Goal: Information Seeking & Learning: Learn about a topic

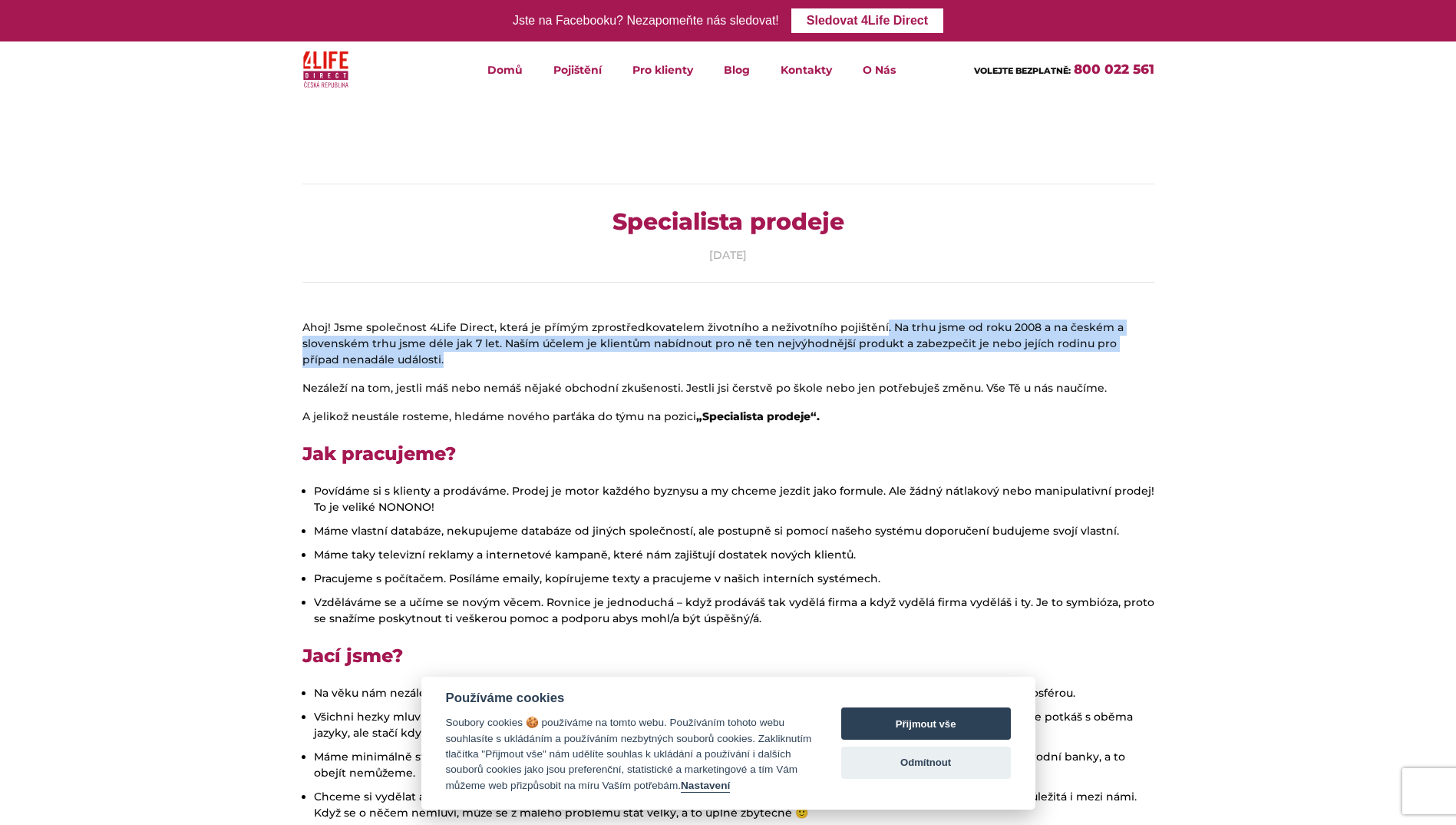
drag, startPoint x: 873, startPoint y: 322, endPoint x: 884, endPoint y: 356, distance: 35.7
click at [884, 356] on p "Ahoj! Jsme společnost 4Life Direct, která je přímým zprostředkovatelem životníh…" at bounding box center [728, 344] width 852 height 48
click at [883, 353] on p "Ahoj! Jsme společnost 4Life Direct, která je přímým zprostředkovatelem životníh…" at bounding box center [728, 344] width 852 height 48
drag, startPoint x: 883, startPoint y: 353, endPoint x: 885, endPoint y: 330, distance: 23.1
click at [885, 330] on p "Ahoj! Jsme společnost 4Life Direct, která je přímým zprostředkovatelem životníh…" at bounding box center [728, 344] width 852 height 48
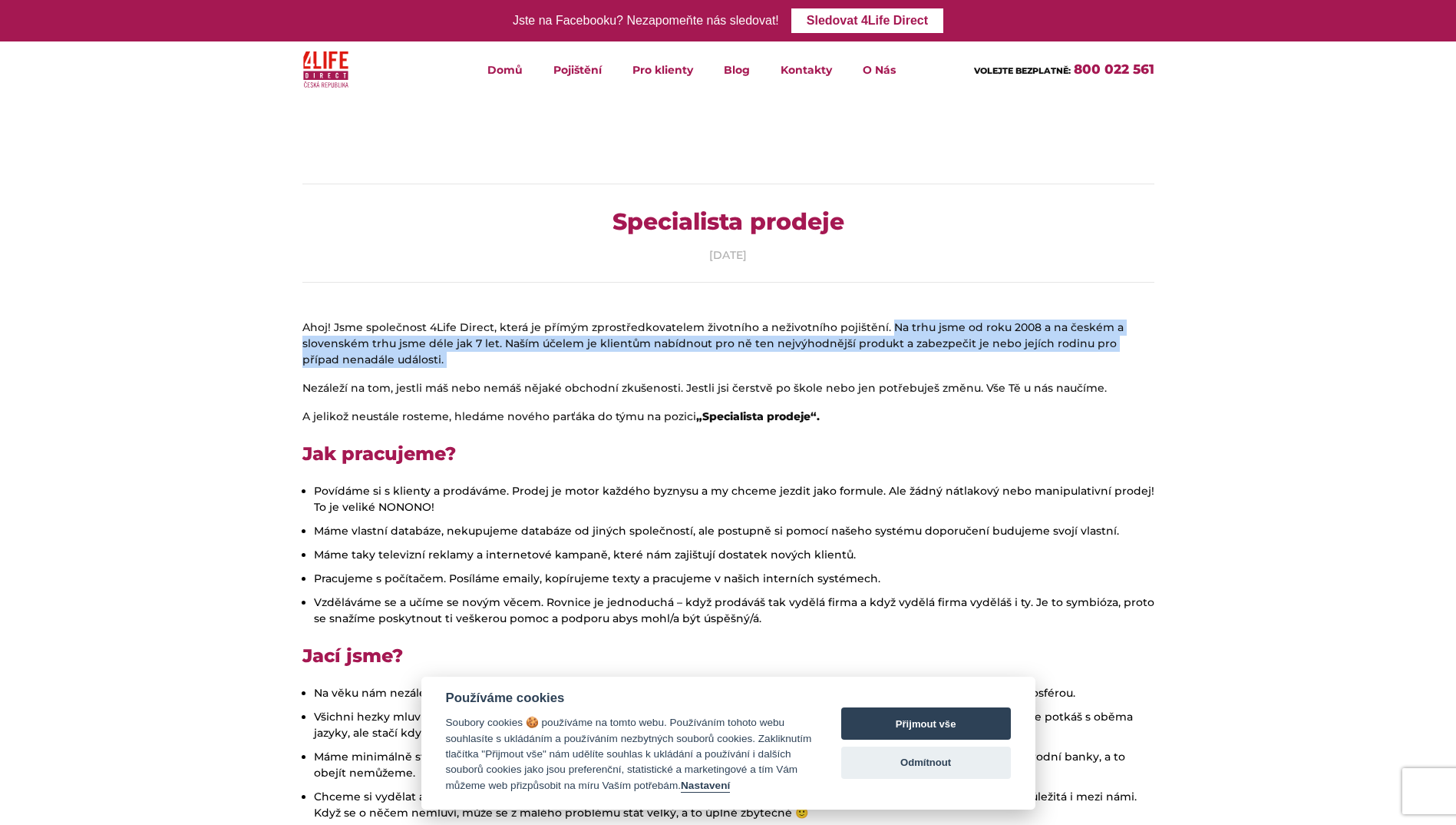
click at [877, 330] on p "Ahoj! Jsme společnost 4Life Direct, která je přímým zprostředkovatelem životníh…" at bounding box center [728, 344] width 852 height 48
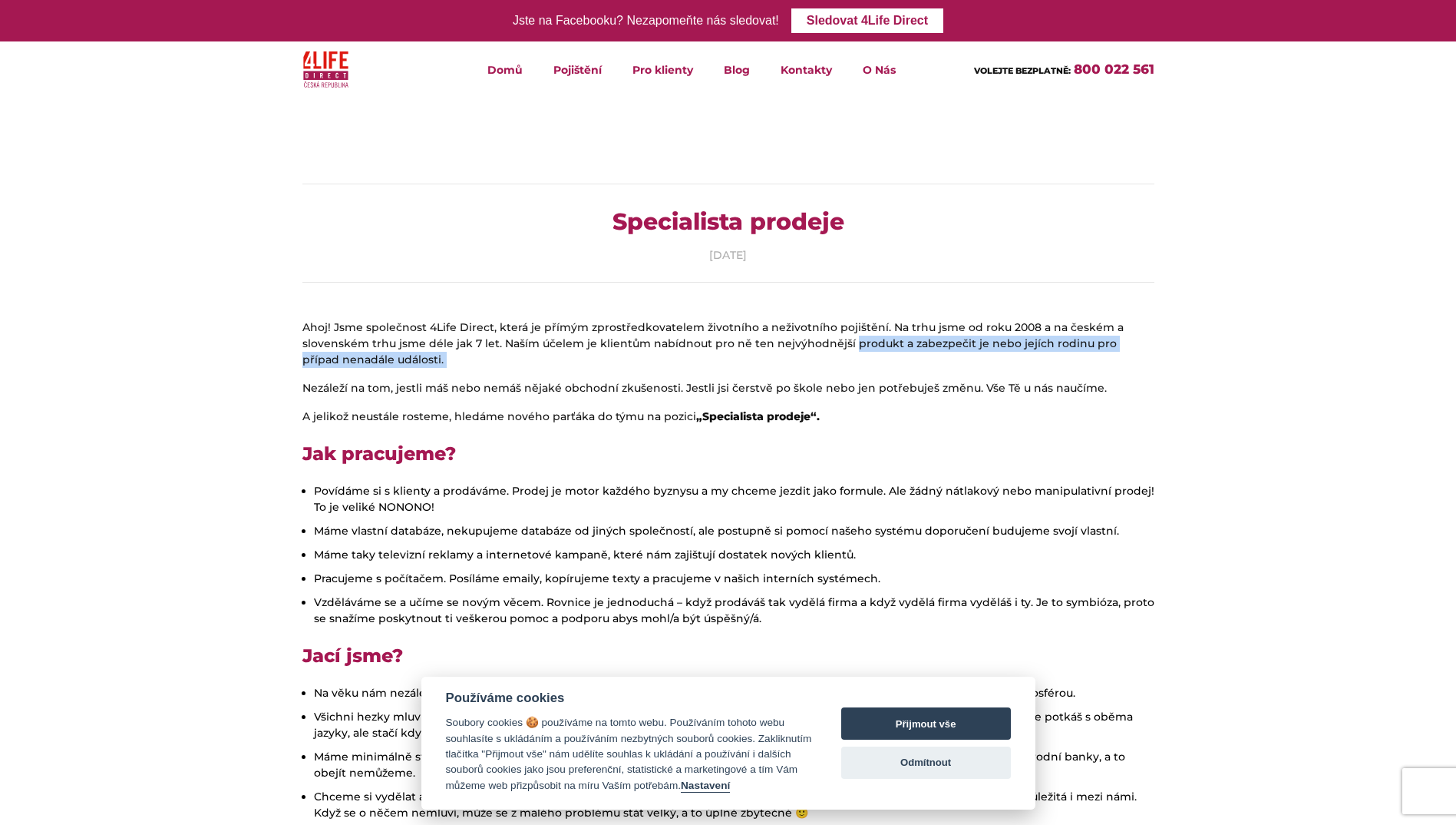
drag, startPoint x: 877, startPoint y: 330, endPoint x: 881, endPoint y: 349, distance: 19.4
click at [881, 349] on p "Ahoj! Jsme společnost 4Life Direct, která je přímým zprostředkovatelem životníh…" at bounding box center [728, 344] width 852 height 48
click at [882, 304] on div "Specialista prodeje [DATE]" at bounding box center [728, 233] width 875 height 173
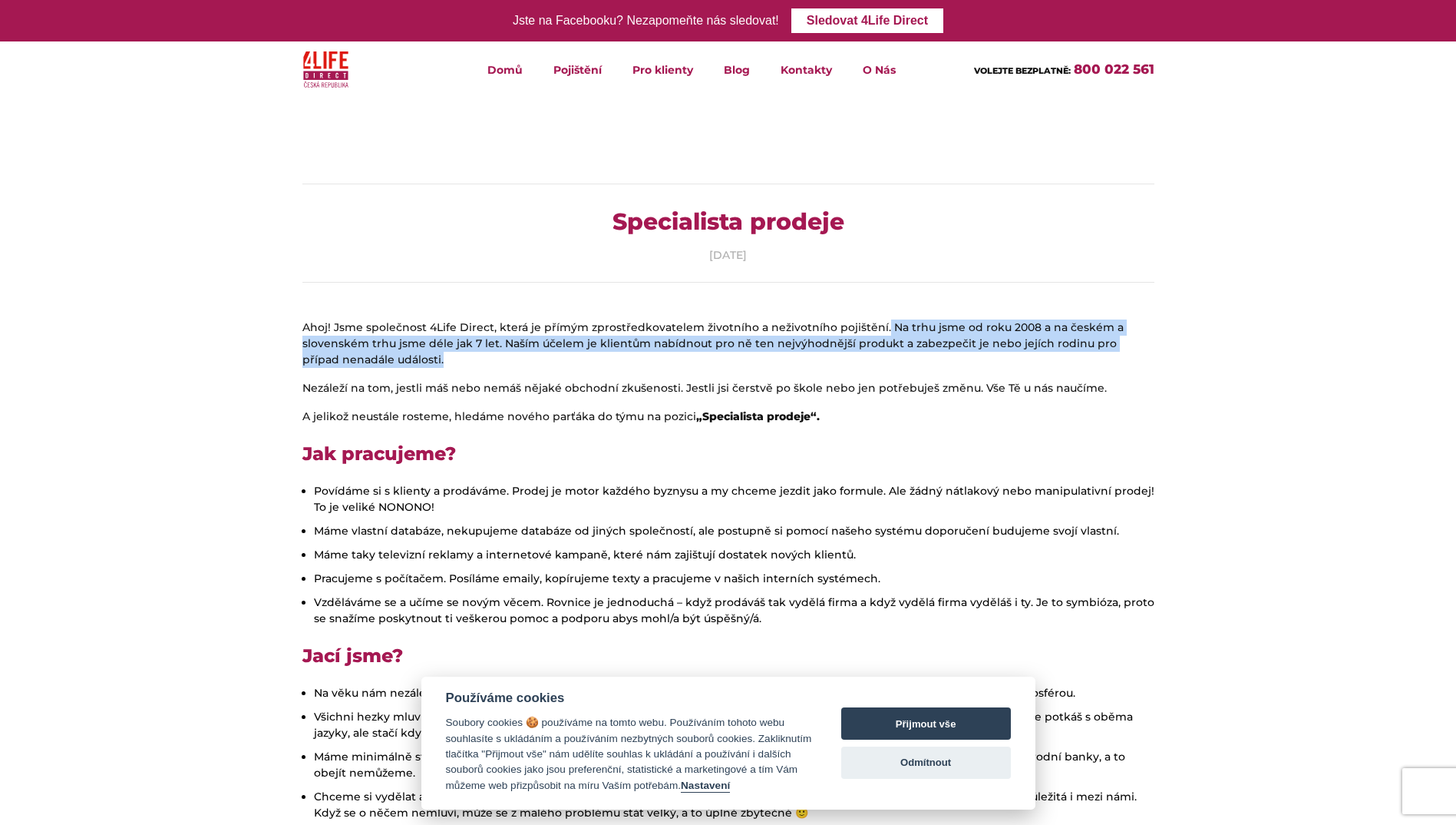
drag, startPoint x: 875, startPoint y: 327, endPoint x: 874, endPoint y: 364, distance: 37.0
click at [874, 364] on p "Ahoj! Jsme společnost 4Life Direct, která je přímým zprostředkovatelem životníh…" at bounding box center [728, 344] width 852 height 48
click at [867, 353] on p "Ahoj! Jsme společnost 4Life Direct, která je přímým zprostředkovatelem životníh…" at bounding box center [728, 344] width 852 height 48
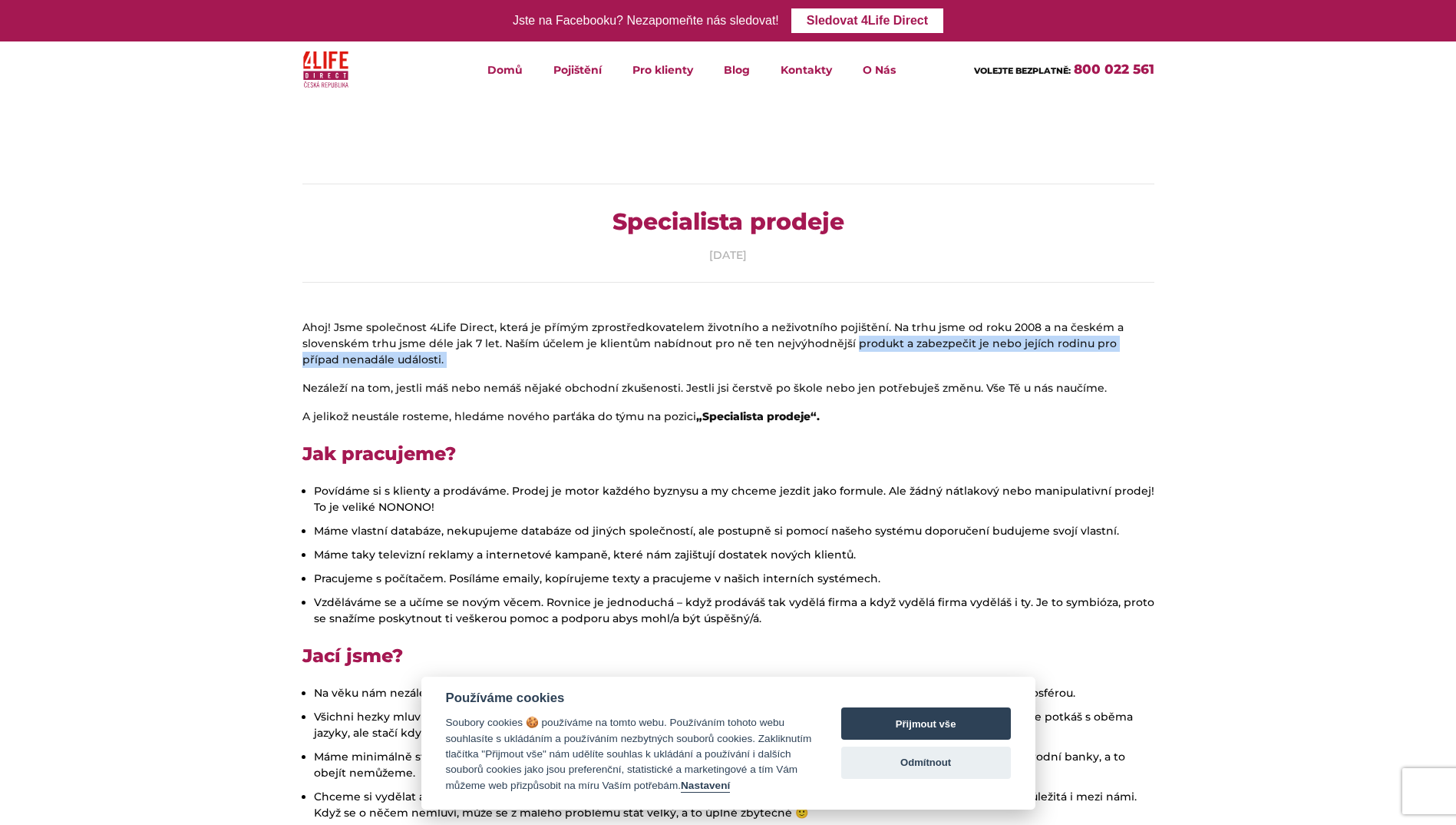
click at [866, 349] on p "Ahoj! Jsme společnost 4Life Direct, která je přímým zprostředkovatelem životníh…" at bounding box center [728, 344] width 852 height 48
click at [900, 359] on p "Ahoj! Jsme společnost 4Life Direct, která je přímým zprostředkovatelem životníh…" at bounding box center [728, 344] width 852 height 48
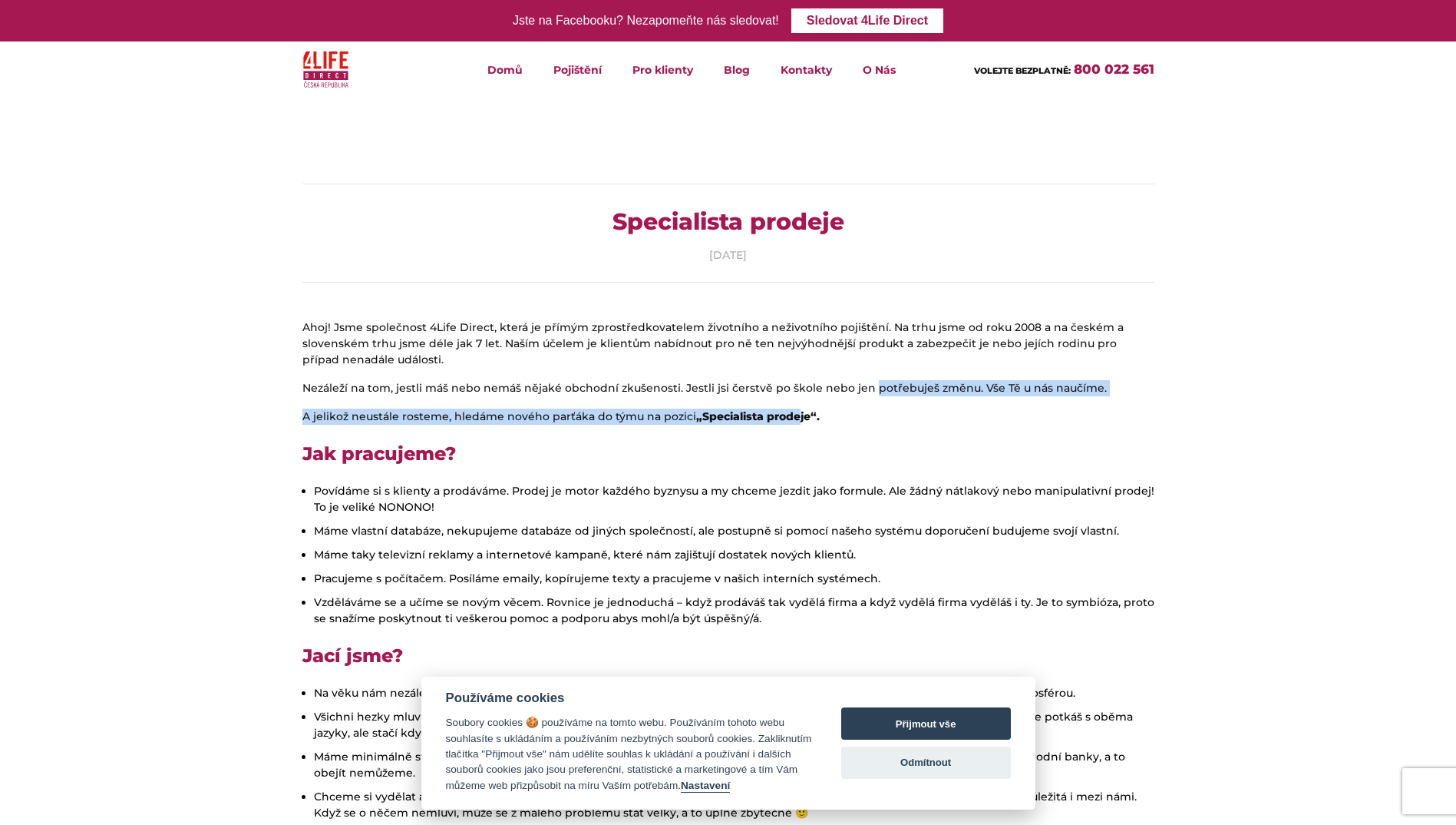
drag, startPoint x: 806, startPoint y: 416, endPoint x: 864, endPoint y: 395, distance: 61.7
click at [864, 395] on p "Nezáleží na tom, jestli máš nebo nemáš nějaké obchodní zkušenosti. Jestli jsi č…" at bounding box center [728, 387] width 852 height 16
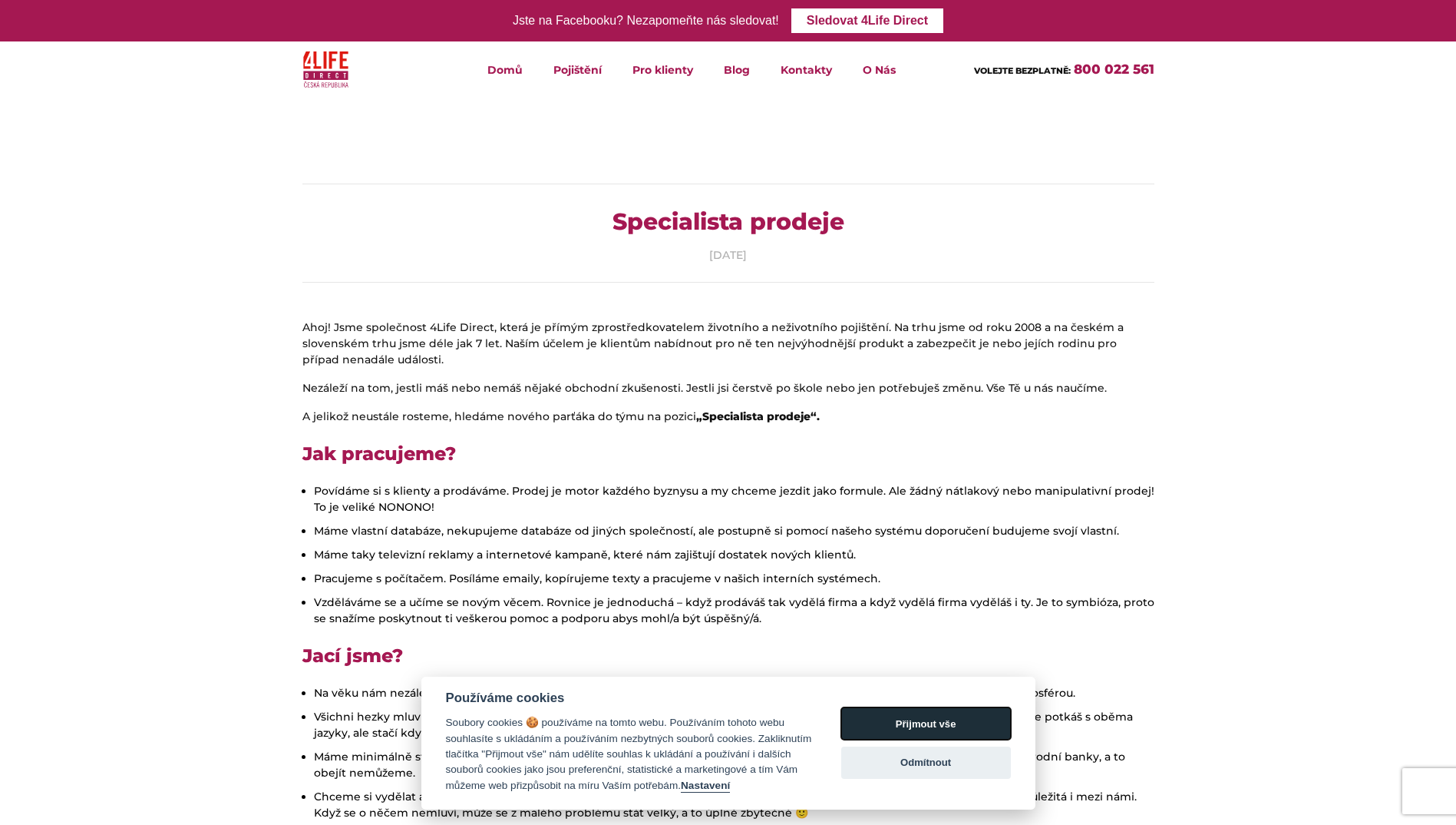
click at [938, 729] on button "Přijmout vše" at bounding box center [926, 723] width 170 height 32
checkbox input "true"
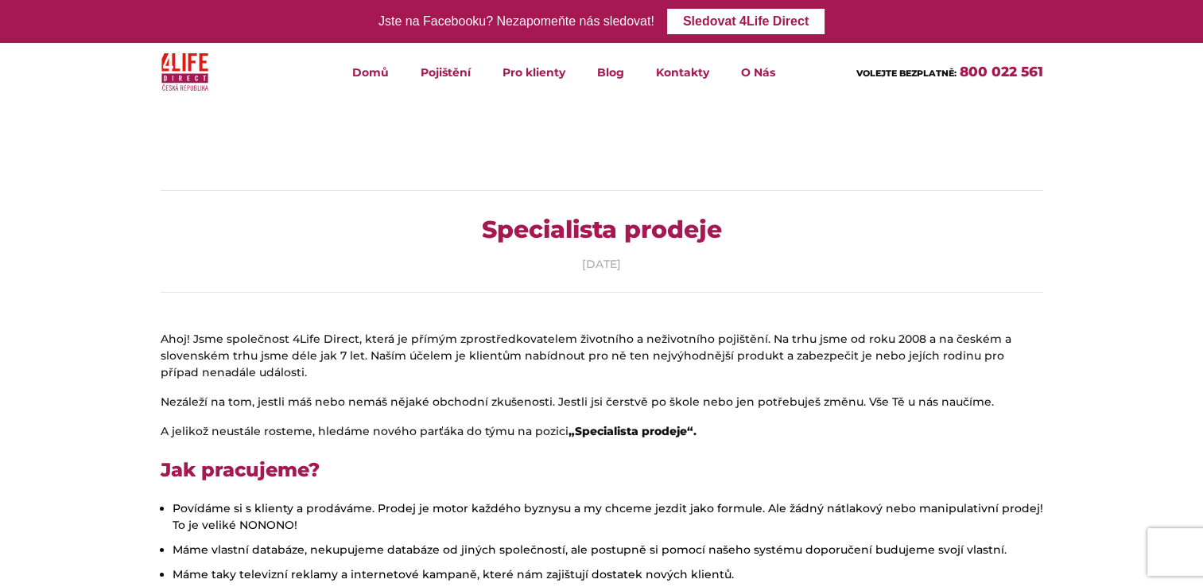
click at [730, 329] on div "Specialista prodeje [DATE]" at bounding box center [602, 241] width 906 height 179
click at [730, 335] on p "Ahoj! Jsme společnost 4Life Direct, která je přímým zprostředkovatelem životníh…" at bounding box center [602, 356] width 882 height 50
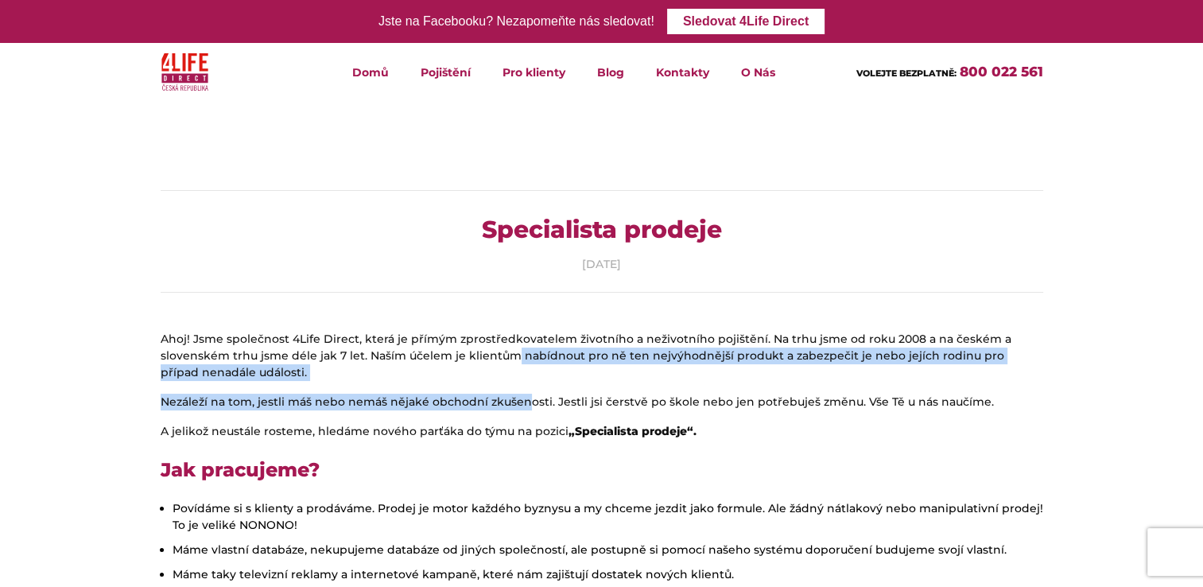
drag, startPoint x: 513, startPoint y: 360, endPoint x: 524, endPoint y: 388, distance: 29.7
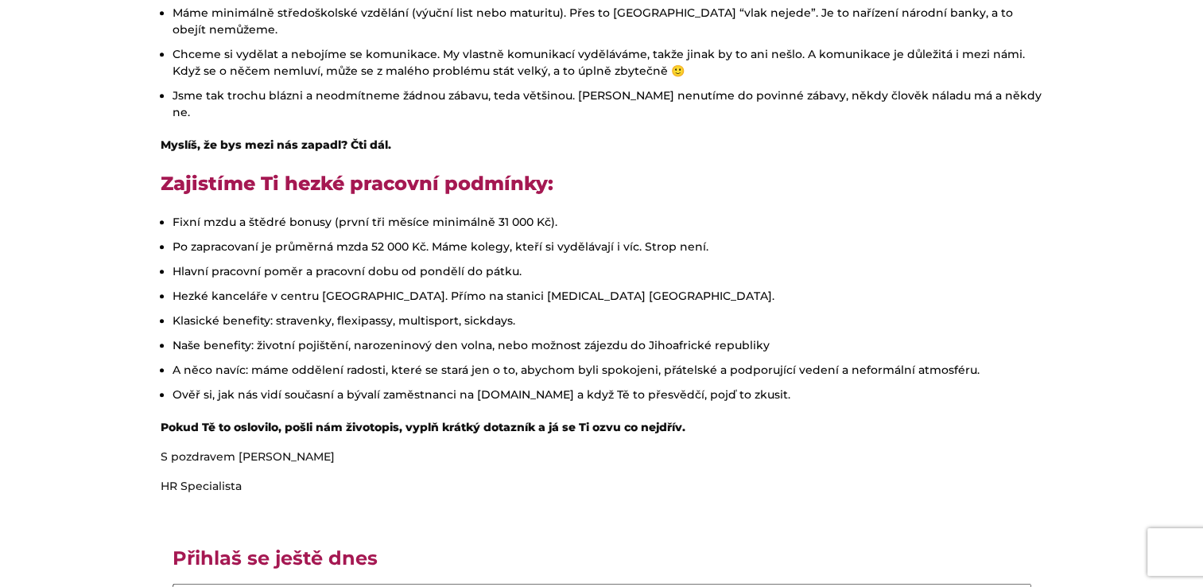
scroll to position [768, 0]
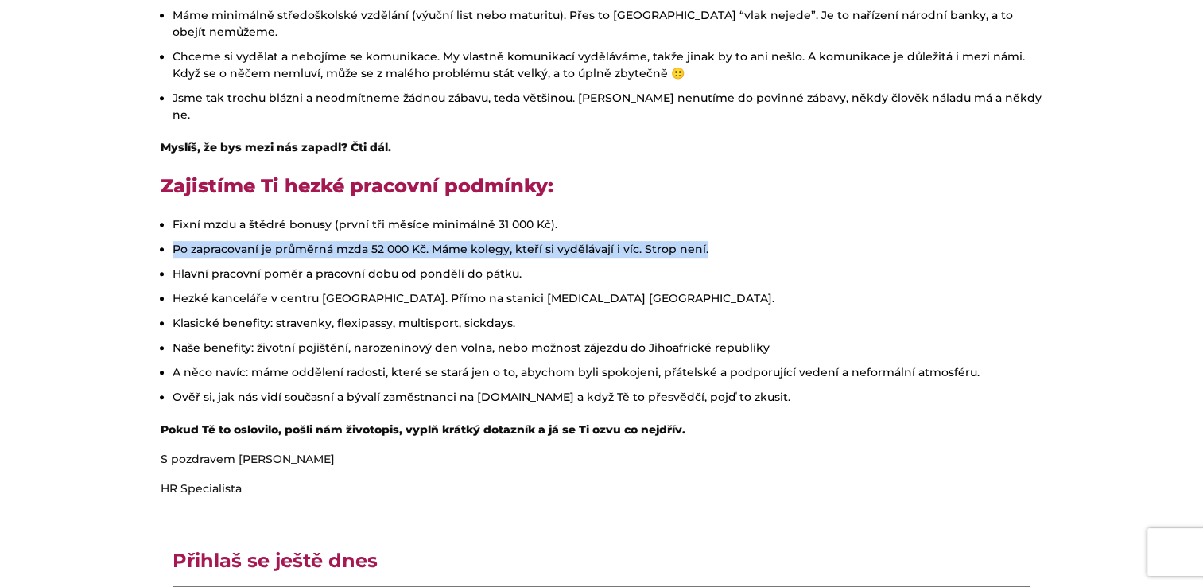
drag, startPoint x: 579, startPoint y: 197, endPoint x: 726, endPoint y: 220, distance: 149.6
click at [726, 220] on ul "Fixní mzdu a štědré bonusy (první tři měsíce minimálně 31 000 Kč). Po zapracova…" at bounding box center [602, 310] width 882 height 189
click at [726, 241] on li "Po zapracovaní je průměrná mzda 52 000 Kč. Máme kolegy, kteří si vydělávají i v…" at bounding box center [607, 249] width 870 height 17
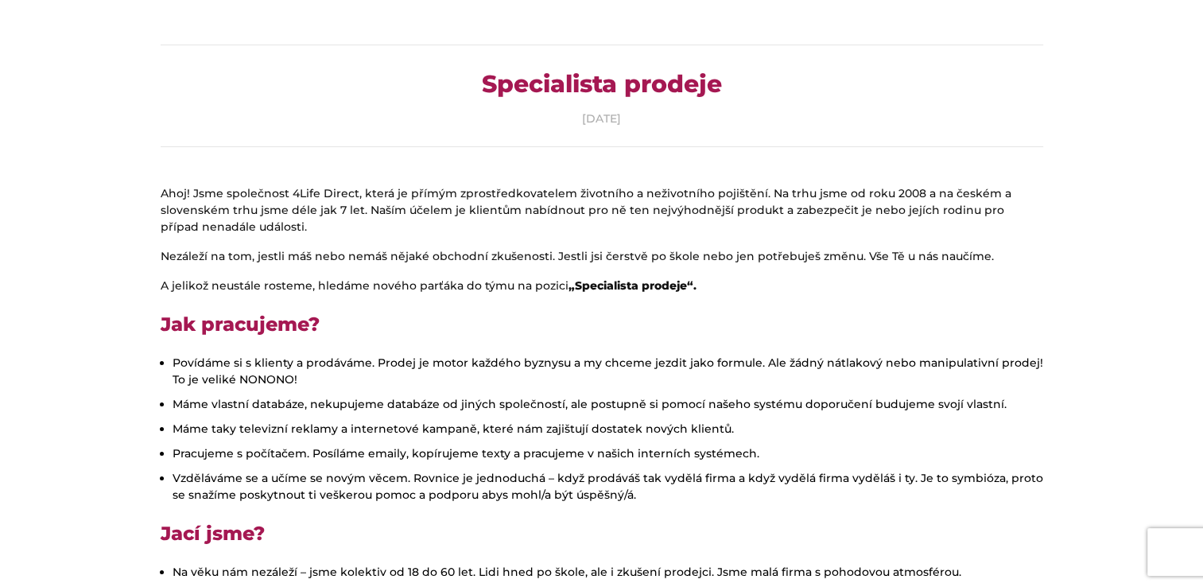
scroll to position [175, 0]
